Goal: Information Seeking & Learning: Learn about a topic

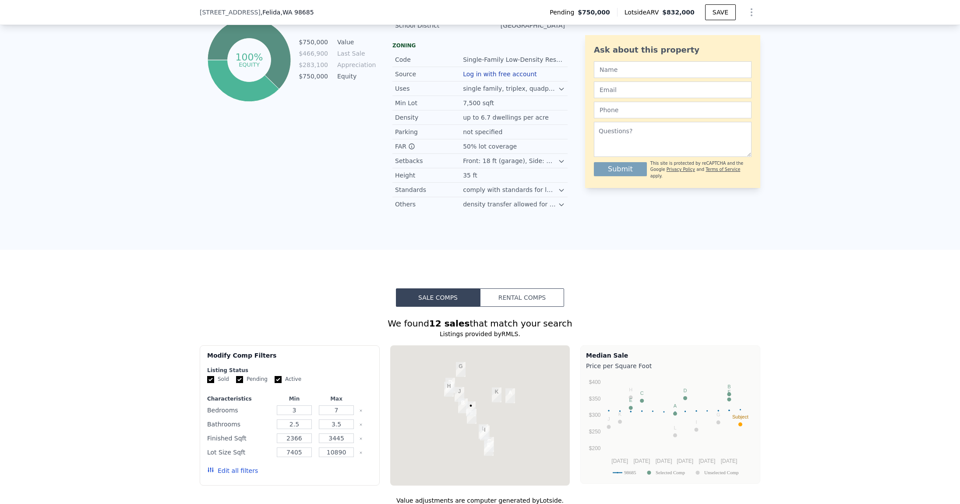
scroll to position [610, 0]
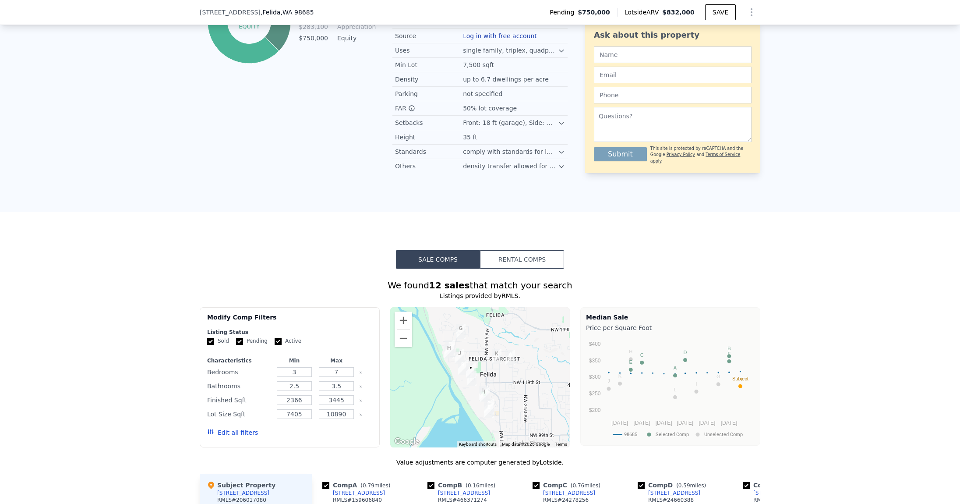
click at [103, 377] on div "We found 12 sales that match your search Listings provided by RMLS . Filters Ma…" at bounding box center [480, 501] width 960 height 467
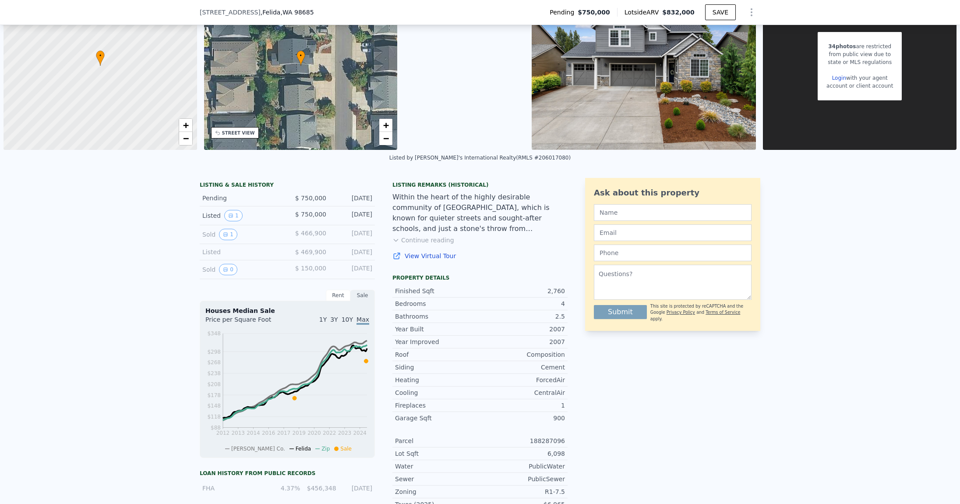
scroll to position [128, 0]
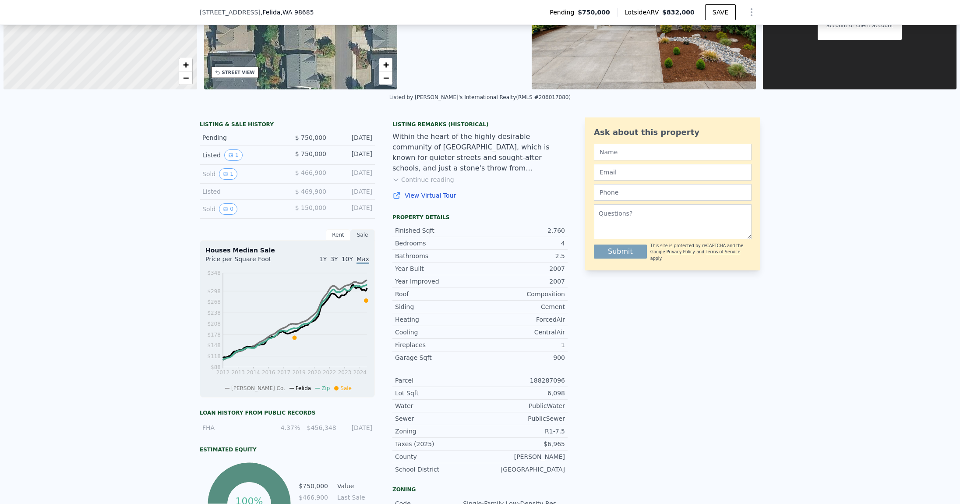
click at [208, 194] on div "Listed" at bounding box center [241, 191] width 78 height 9
click at [222, 178] on button "1" at bounding box center [228, 173] width 18 height 11
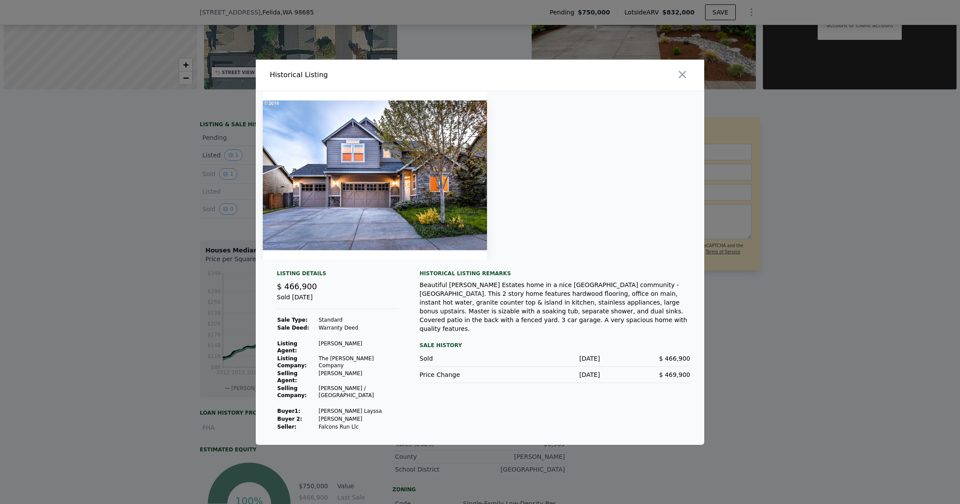
click at [574, 195] on div at bounding box center [480, 175] width 448 height 168
click at [148, 224] on div at bounding box center [480, 252] width 960 height 504
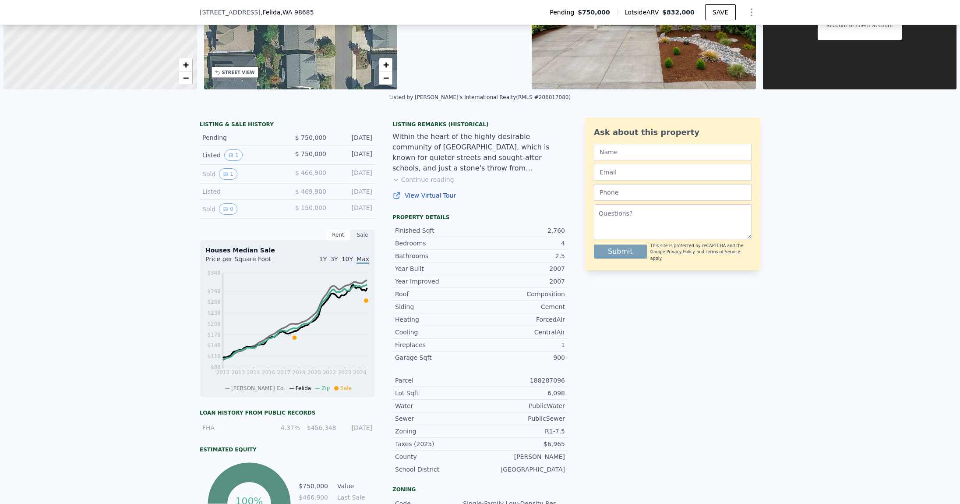
click at [102, 383] on div "LISTING & SALE HISTORY Pending $ 750,000 [DATE] Listed 1 $ 750,000 [DATE] Sold …" at bounding box center [480, 401] width 960 height 583
click at [203, 192] on div "Listed" at bounding box center [241, 191] width 78 height 9
click at [224, 209] on icon "View historical data" at bounding box center [226, 209] width 4 height 4
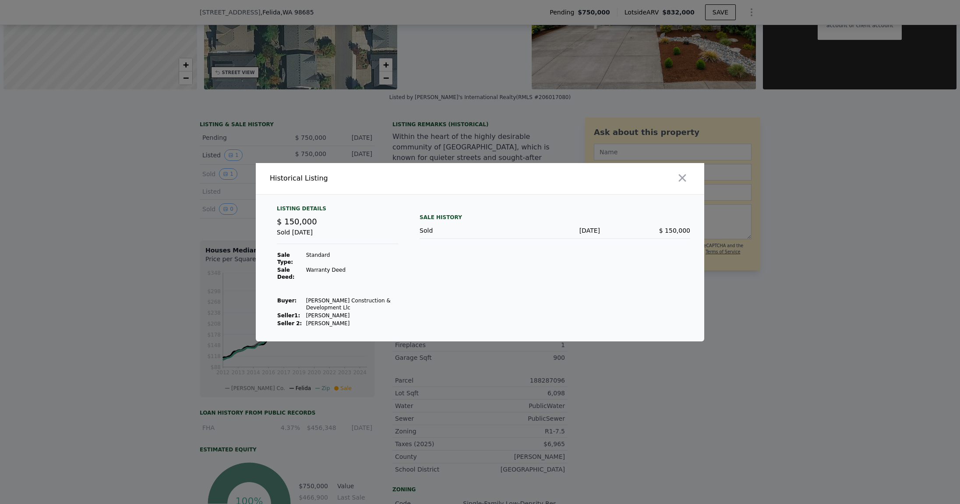
click at [154, 244] on div at bounding box center [480, 252] width 960 height 504
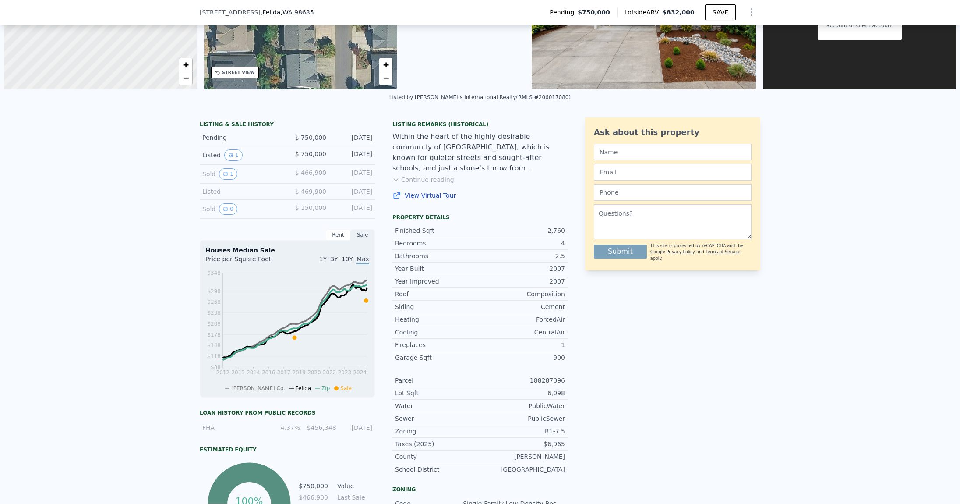
click at [203, 191] on div "Listed" at bounding box center [241, 191] width 78 height 9
click at [363, 194] on div "[DATE]" at bounding box center [352, 191] width 39 height 9
click at [361, 206] on div "[DATE]" at bounding box center [352, 208] width 39 height 11
click at [229, 157] on icon "View historical data" at bounding box center [231, 155] width 4 height 4
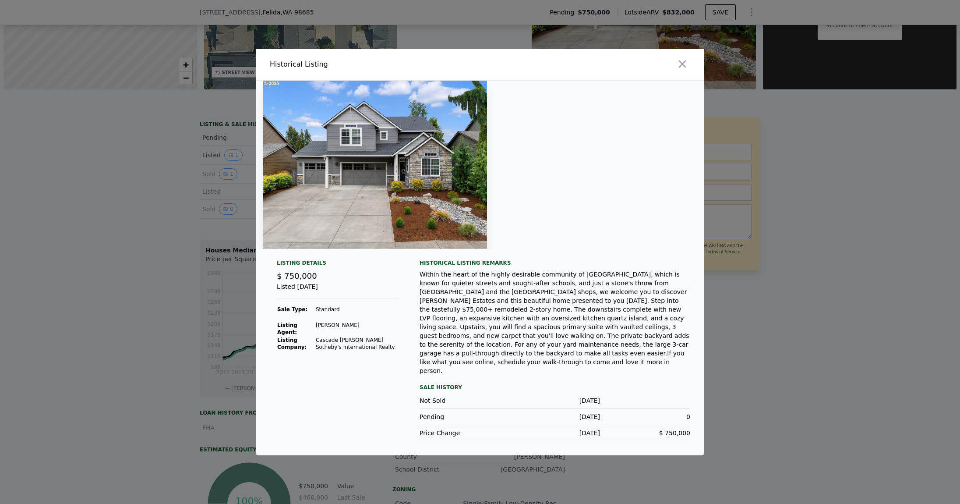
click at [432, 189] on img at bounding box center [375, 165] width 224 height 168
click at [545, 197] on div at bounding box center [480, 165] width 448 height 168
click at [559, 286] on div "Within the heart of the highly desirable community of [GEOGRAPHIC_DATA], which …" at bounding box center [555, 322] width 271 height 105
click at [519, 362] on div "Historical Listing remarks Within the heart of the highly desirable community o…" at bounding box center [555, 350] width 271 height 182
click at [111, 224] on div at bounding box center [480, 252] width 960 height 504
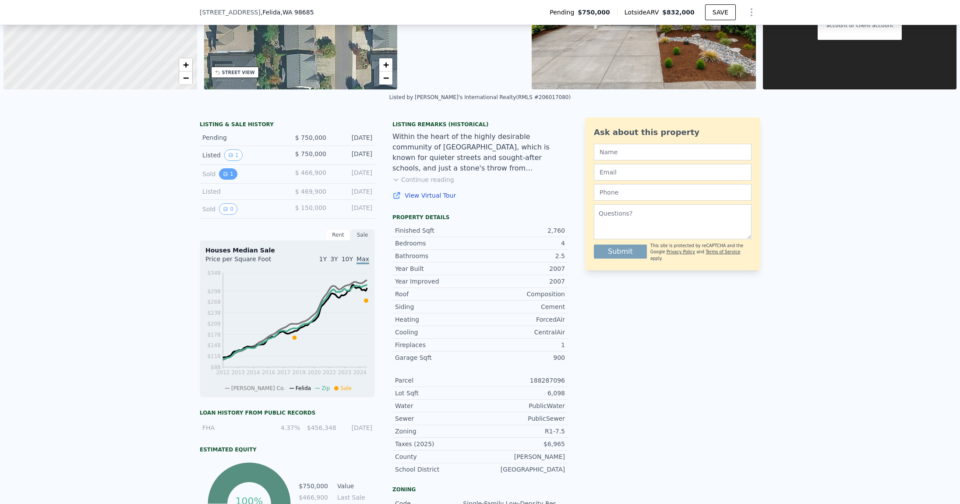
click at [224, 175] on icon "View historical data" at bounding box center [226, 174] width 4 height 4
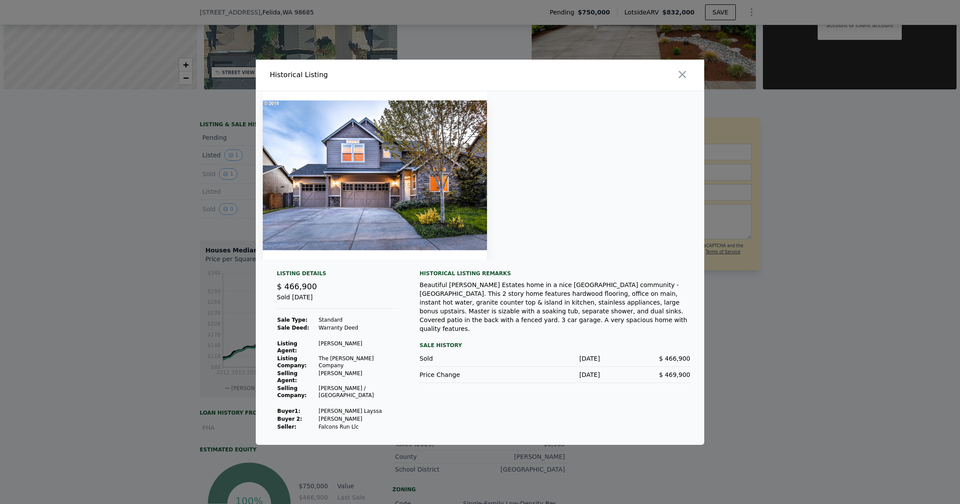
click at [316, 180] on img at bounding box center [375, 175] width 224 height 168
click at [326, 309] on div "Sold [DATE]" at bounding box center [338, 301] width 122 height 16
click at [325, 328] on div "Listing Details $ 466,900 Sold [DATE] Sale Type: Standard Sale Deed: Warranty D…" at bounding box center [338, 350] width 136 height 161
drag, startPoint x: 326, startPoint y: 346, endPoint x: 341, endPoint y: 362, distance: 21.7
click at [327, 339] on td at bounding box center [358, 335] width 81 height 8
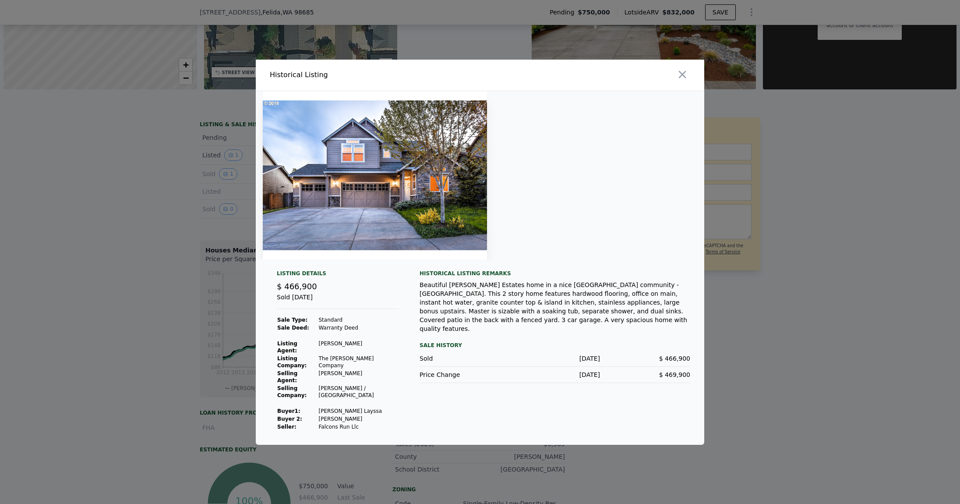
click at [342, 368] on td "The [PERSON_NAME] Company" at bounding box center [358, 361] width 81 height 15
drag, startPoint x: 337, startPoint y: 391, endPoint x: 322, endPoint y: 395, distance: 15.4
click at [337, 394] on tbody "Sale Type: Standard Sale Deed: Warranty Deed Listing Agent: [PERSON_NAME] Listi…" at bounding box center [338, 373] width 122 height 115
click at [317, 407] on td "Buyer 1 :" at bounding box center [298, 411] width 42 height 8
click at [431, 344] on div "Sale History" at bounding box center [555, 345] width 271 height 11
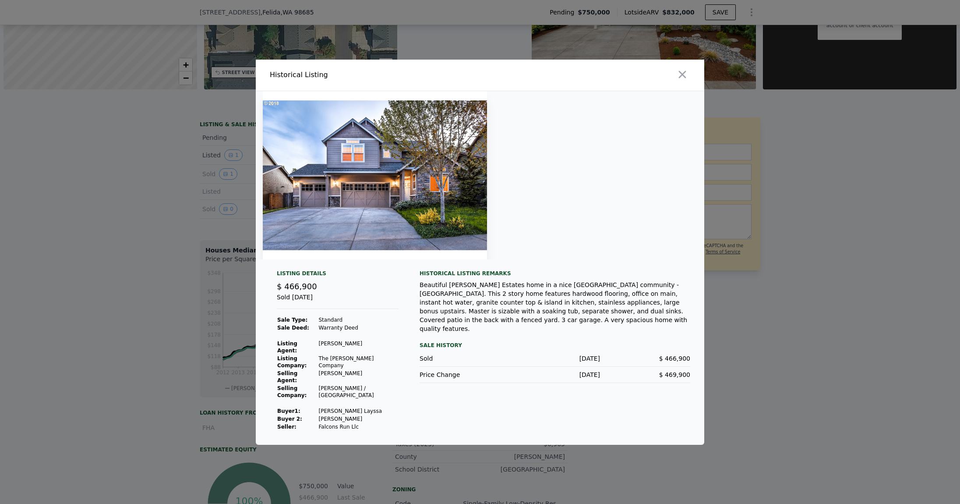
click at [469, 320] on div "Beautiful [PERSON_NAME] Estates home in a nice [GEOGRAPHIC_DATA] community - [G…" at bounding box center [555, 306] width 271 height 53
click at [522, 303] on div "Beautiful [PERSON_NAME] Estates home in a nice [GEOGRAPHIC_DATA] community - [G…" at bounding box center [555, 306] width 271 height 53
click at [557, 299] on div "Beautiful [PERSON_NAME] Estates home in a nice [GEOGRAPHIC_DATA] community - [G…" at bounding box center [555, 306] width 271 height 53
click at [625, 327] on div "Beautiful [PERSON_NAME] Estates home in a nice [GEOGRAPHIC_DATA] community - [G…" at bounding box center [555, 306] width 271 height 53
click at [627, 350] on div "Sold [DATE] $ 466,900" at bounding box center [555, 358] width 271 height 16
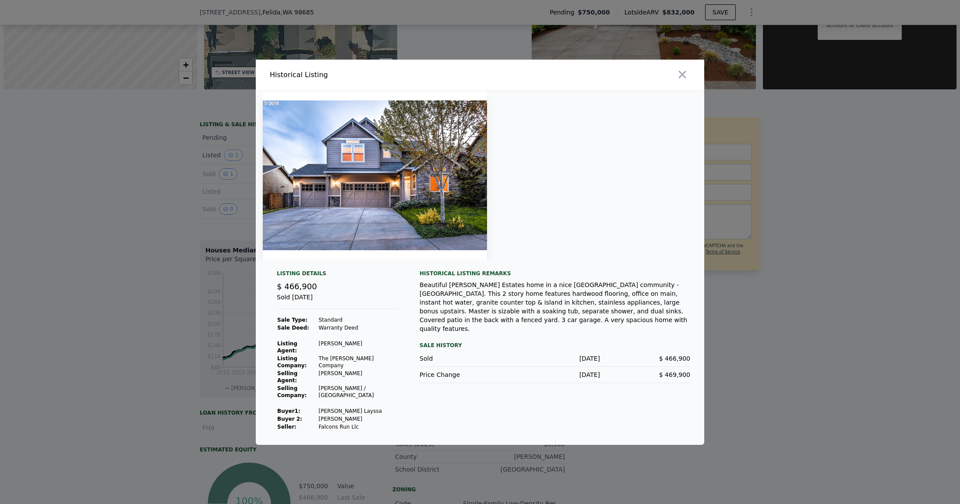
drag, startPoint x: 649, startPoint y: 356, endPoint x: 665, endPoint y: 353, distance: 15.6
click at [652, 356] on div "$ 466,900" at bounding box center [645, 358] width 90 height 9
click at [213, 213] on div at bounding box center [480, 252] width 960 height 504
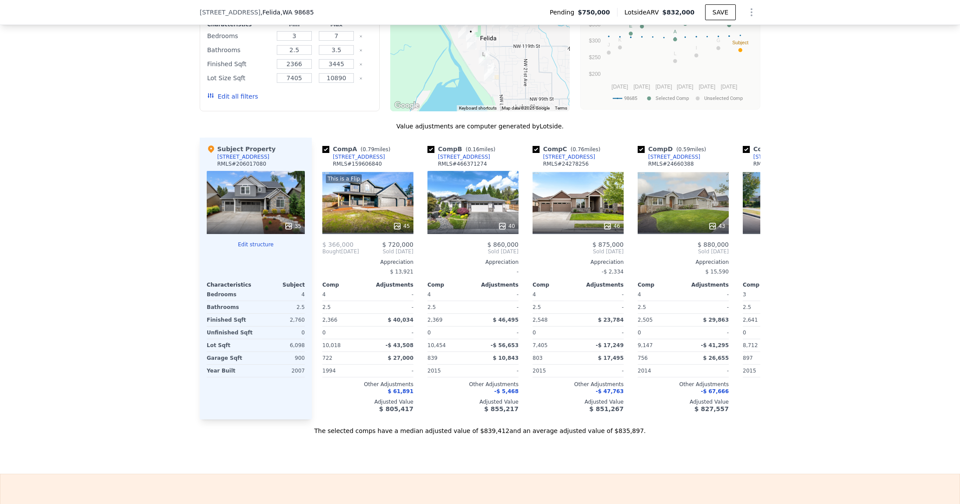
scroll to position [960, 0]
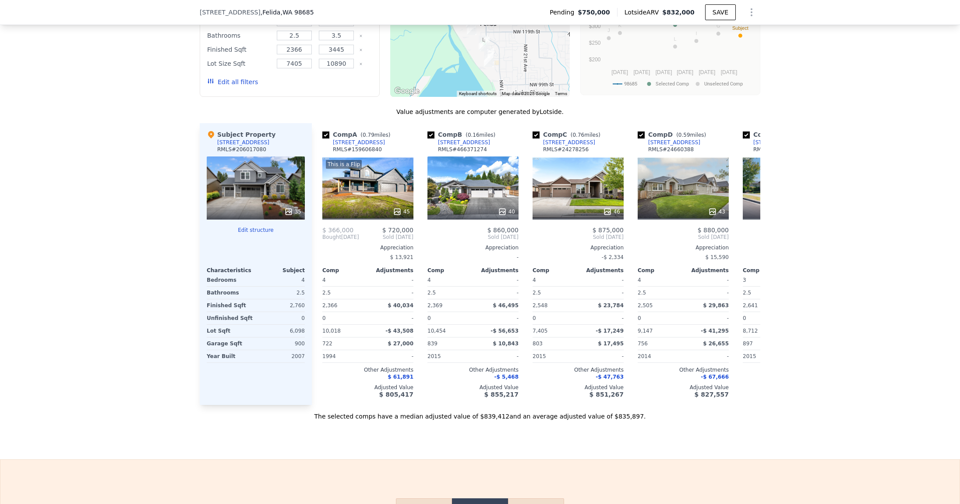
click at [261, 193] on div "35" at bounding box center [256, 187] width 98 height 63
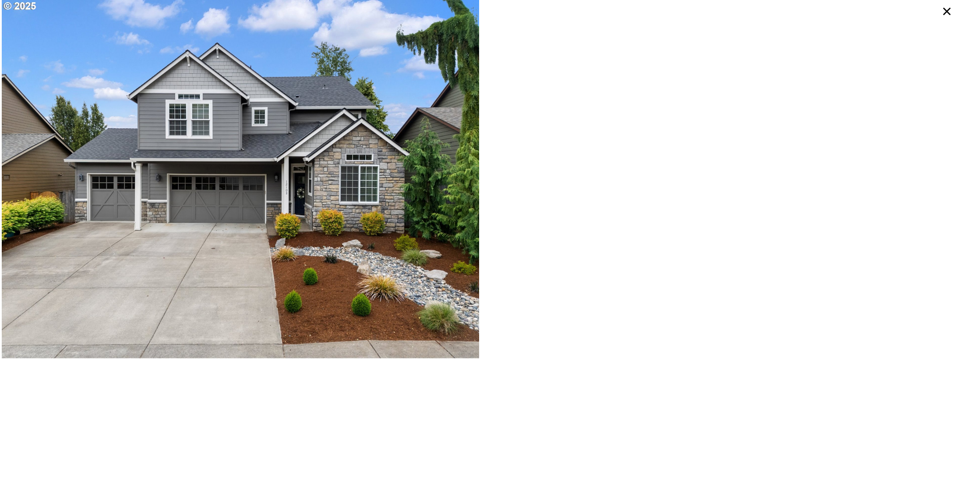
click at [943, 14] on icon at bounding box center [947, 12] width 16 height 16
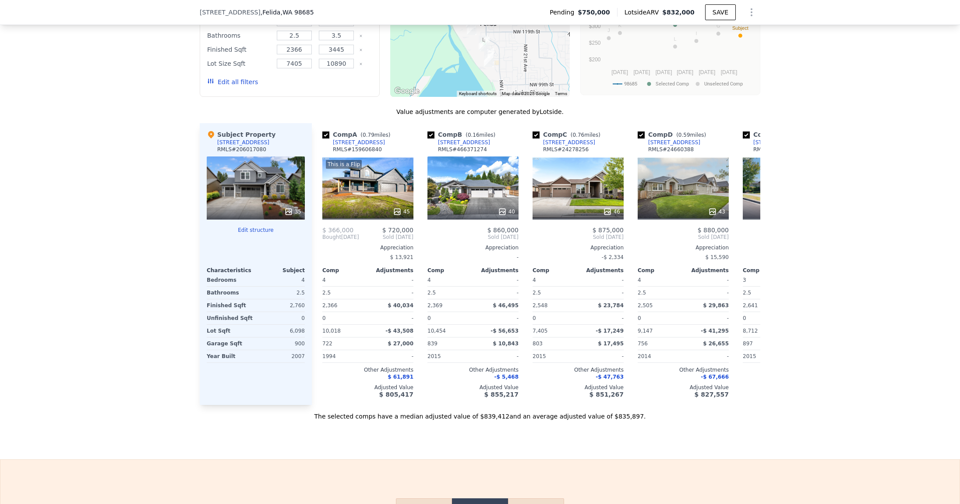
click at [254, 229] on button "Edit structure" at bounding box center [256, 229] width 98 height 7
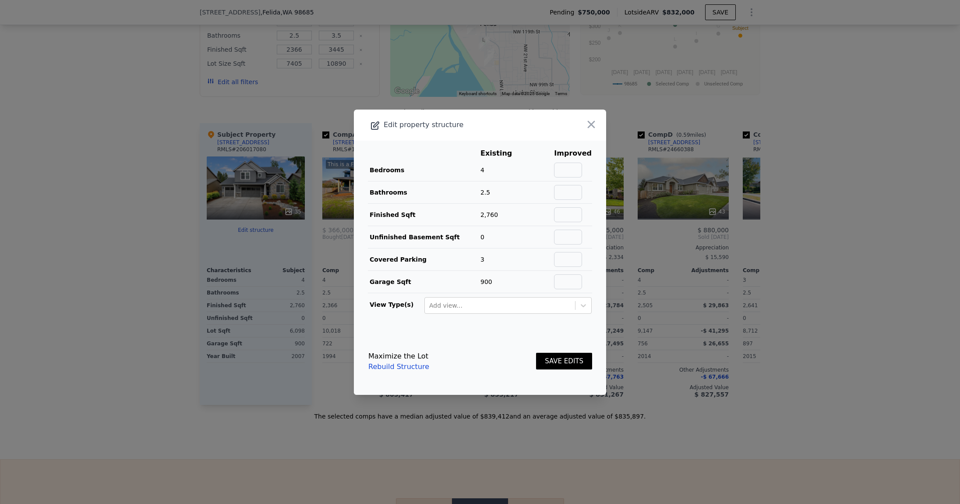
click at [255, 279] on div at bounding box center [480, 252] width 960 height 504
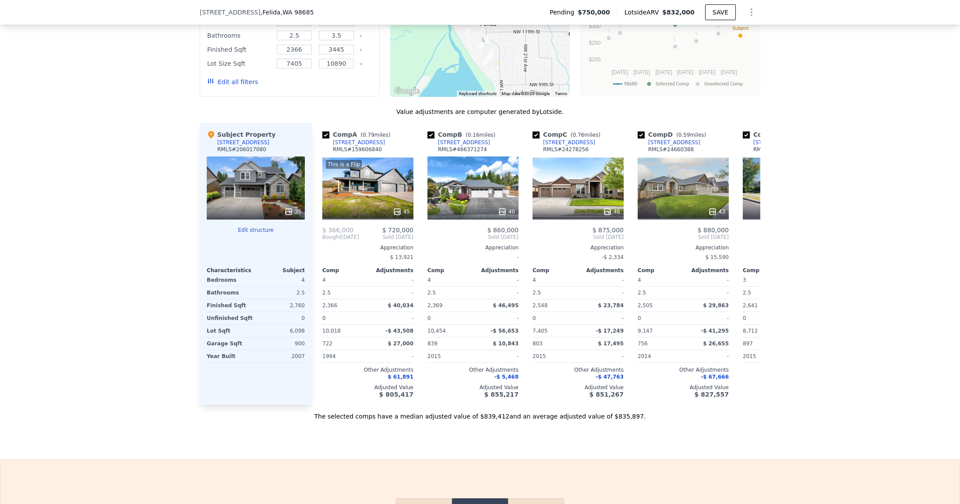
click at [293, 210] on div "35" at bounding box center [292, 211] width 17 height 9
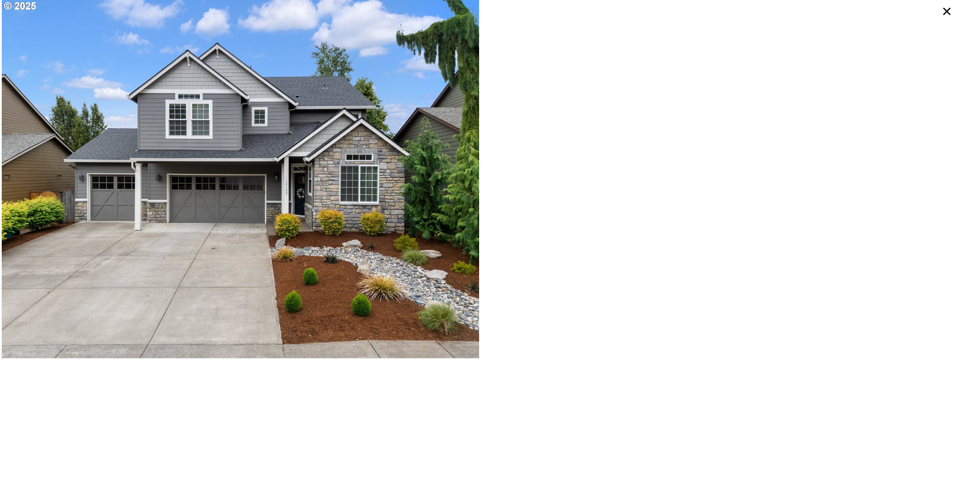
click at [676, 183] on div at bounding box center [719, 179] width 478 height 358
click at [952, 10] on icon at bounding box center [947, 12] width 16 height 16
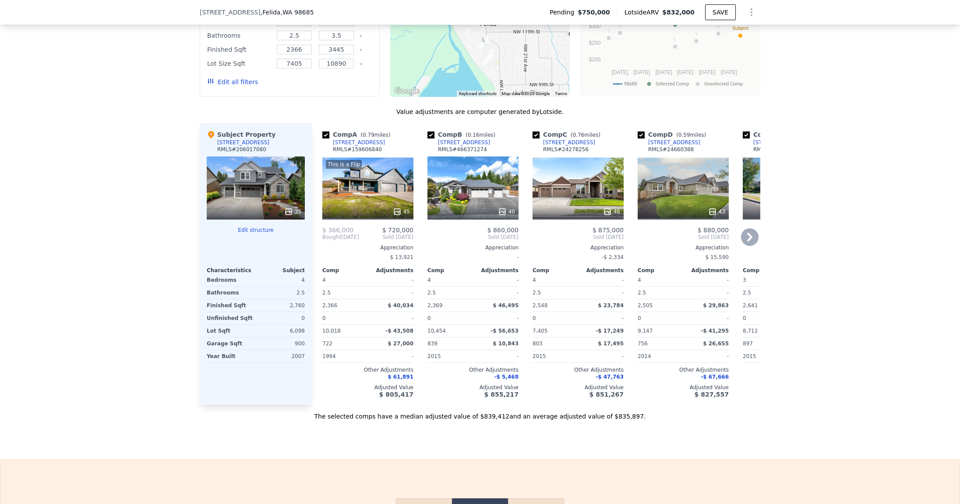
click at [395, 212] on icon at bounding box center [397, 211] width 9 height 9
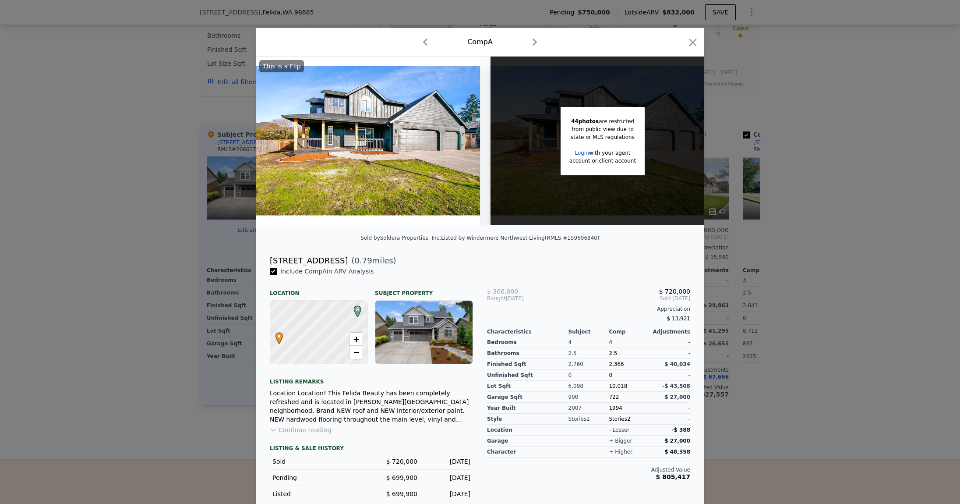
scroll to position [12, 0]
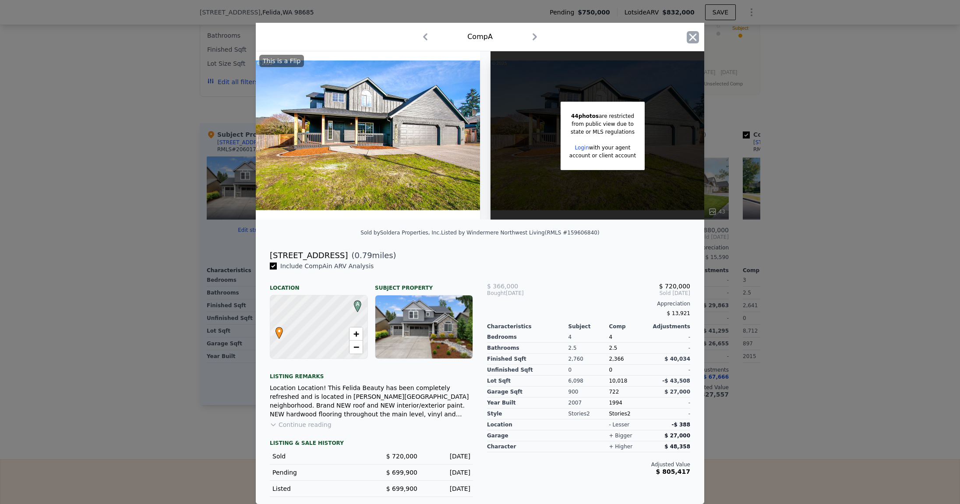
click at [689, 33] on icon "button" at bounding box center [692, 36] width 7 height 7
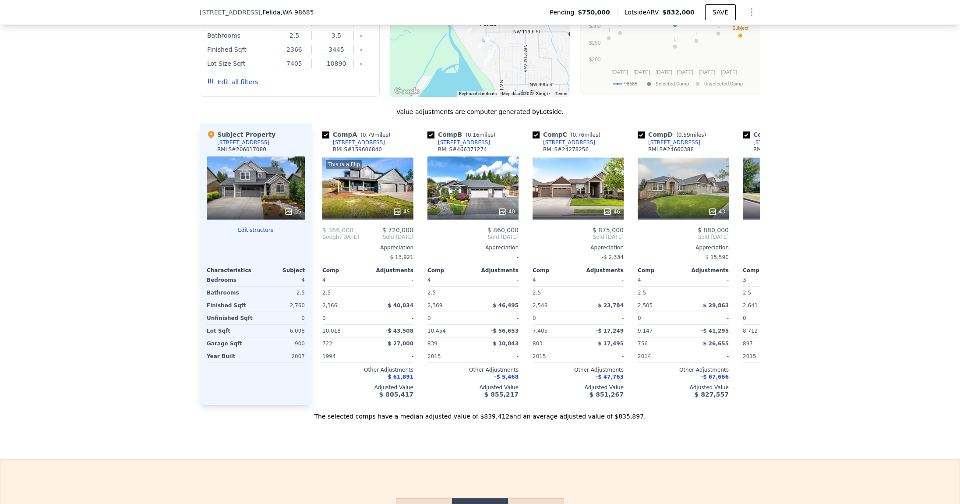
click at [287, 212] on icon at bounding box center [289, 211] width 6 height 6
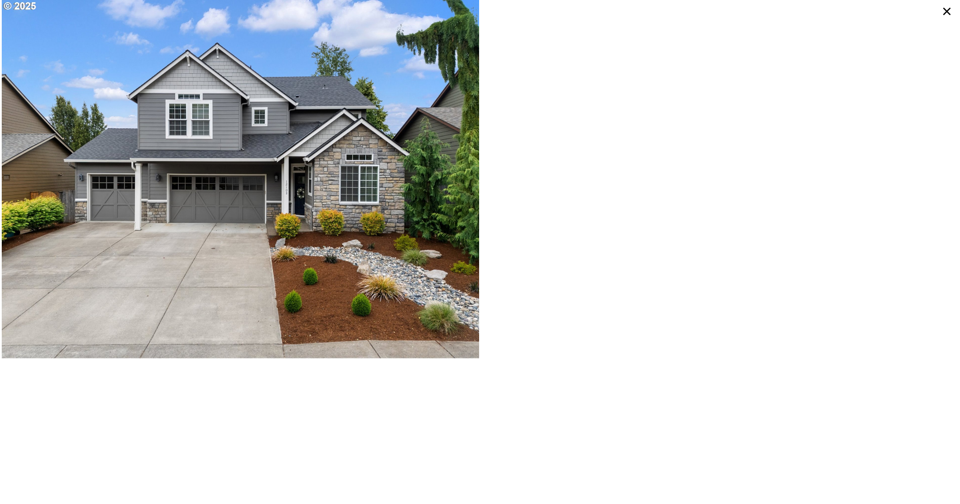
click at [287, 212] on img at bounding box center [240, 179] width 477 height 358
